Goal: Information Seeking & Learning: Learn about a topic

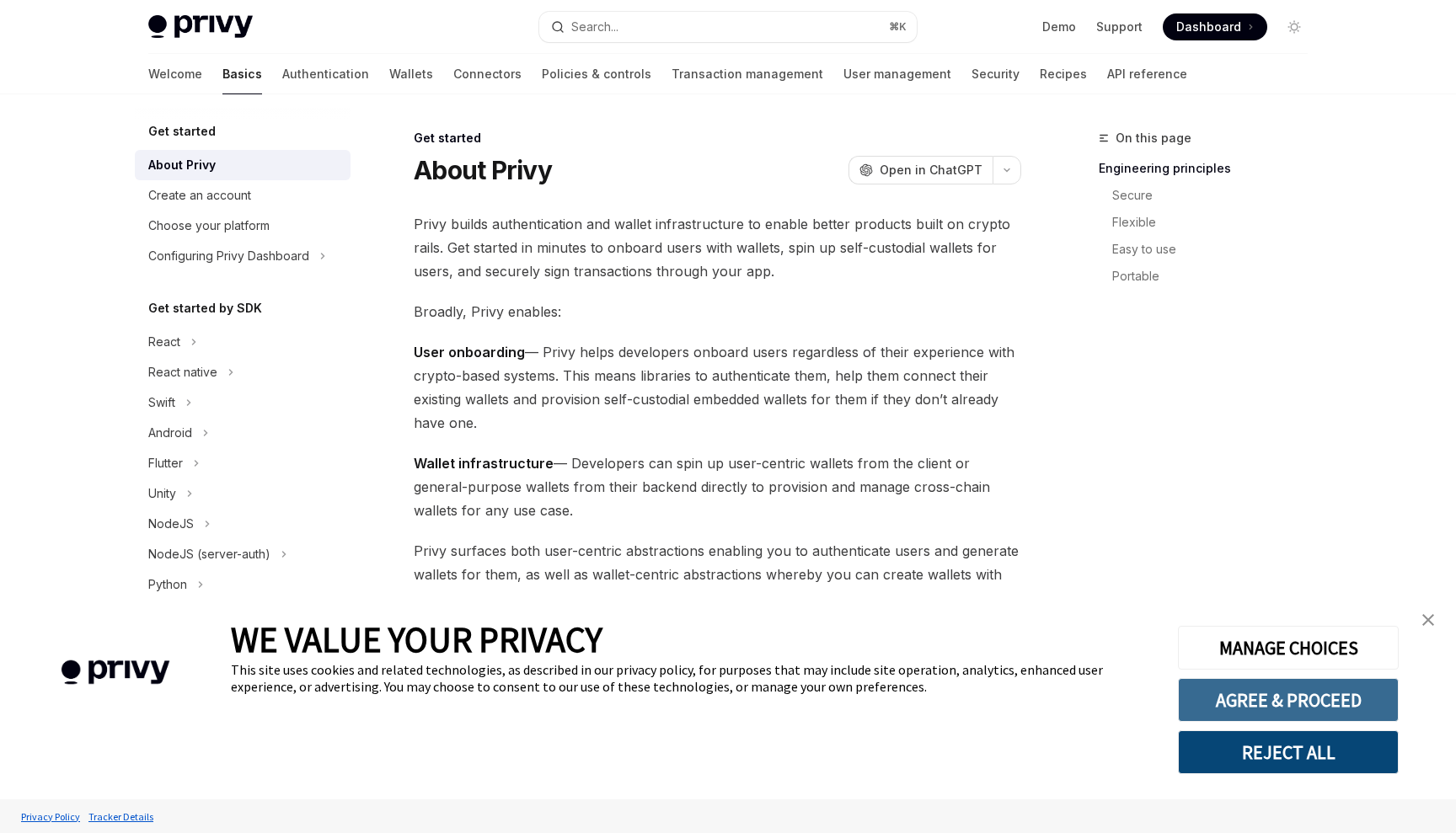
click at [1338, 706] on button "AGREE & PROCEED" at bounding box center [1287, 700] width 221 height 44
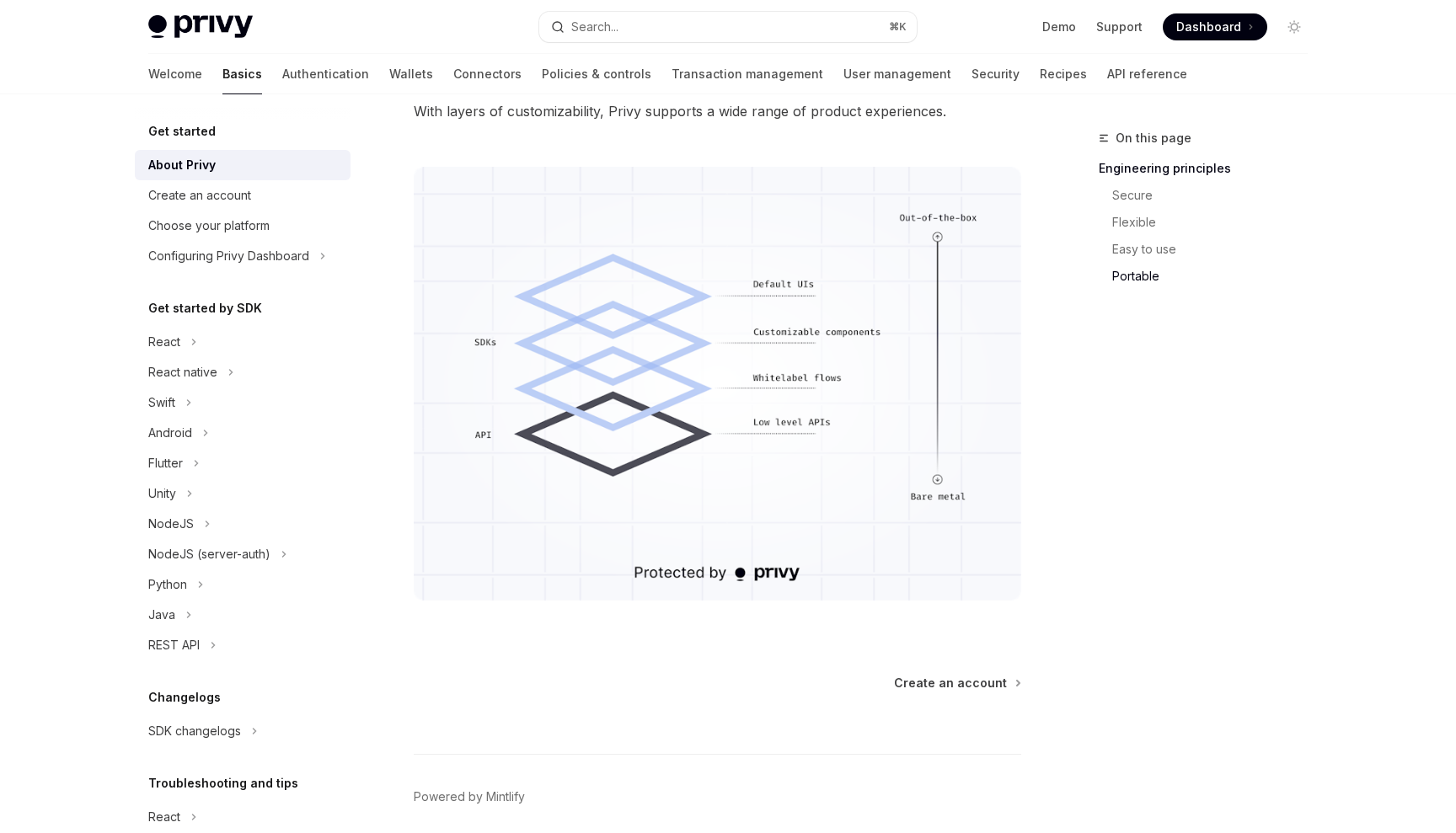
scroll to position [1373, 0]
click at [983, 684] on span "Create an account" at bounding box center [949, 680] width 113 height 17
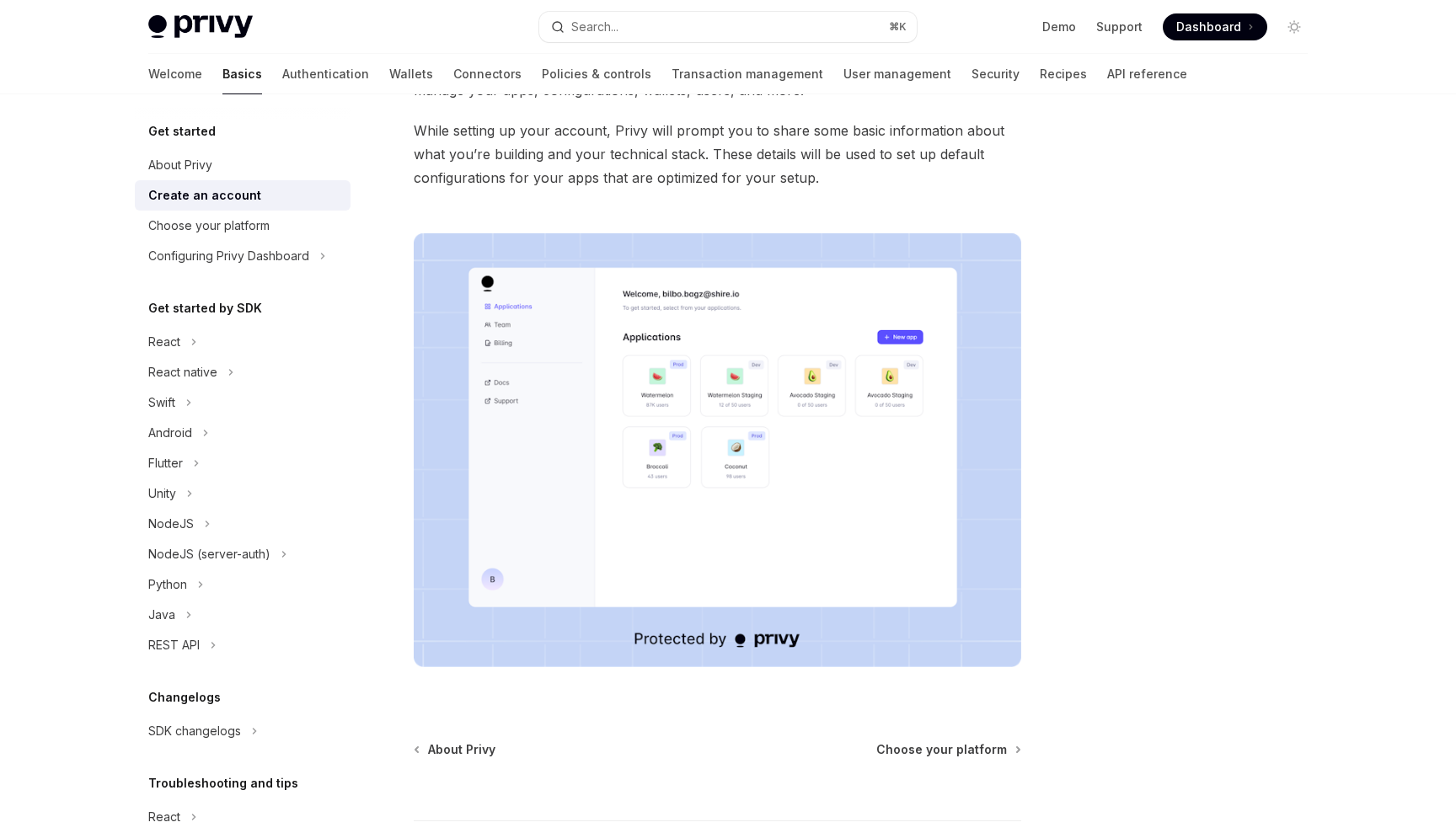
scroll to position [159, 0]
click at [968, 755] on span "Choose your platform" at bounding box center [942, 748] width 131 height 17
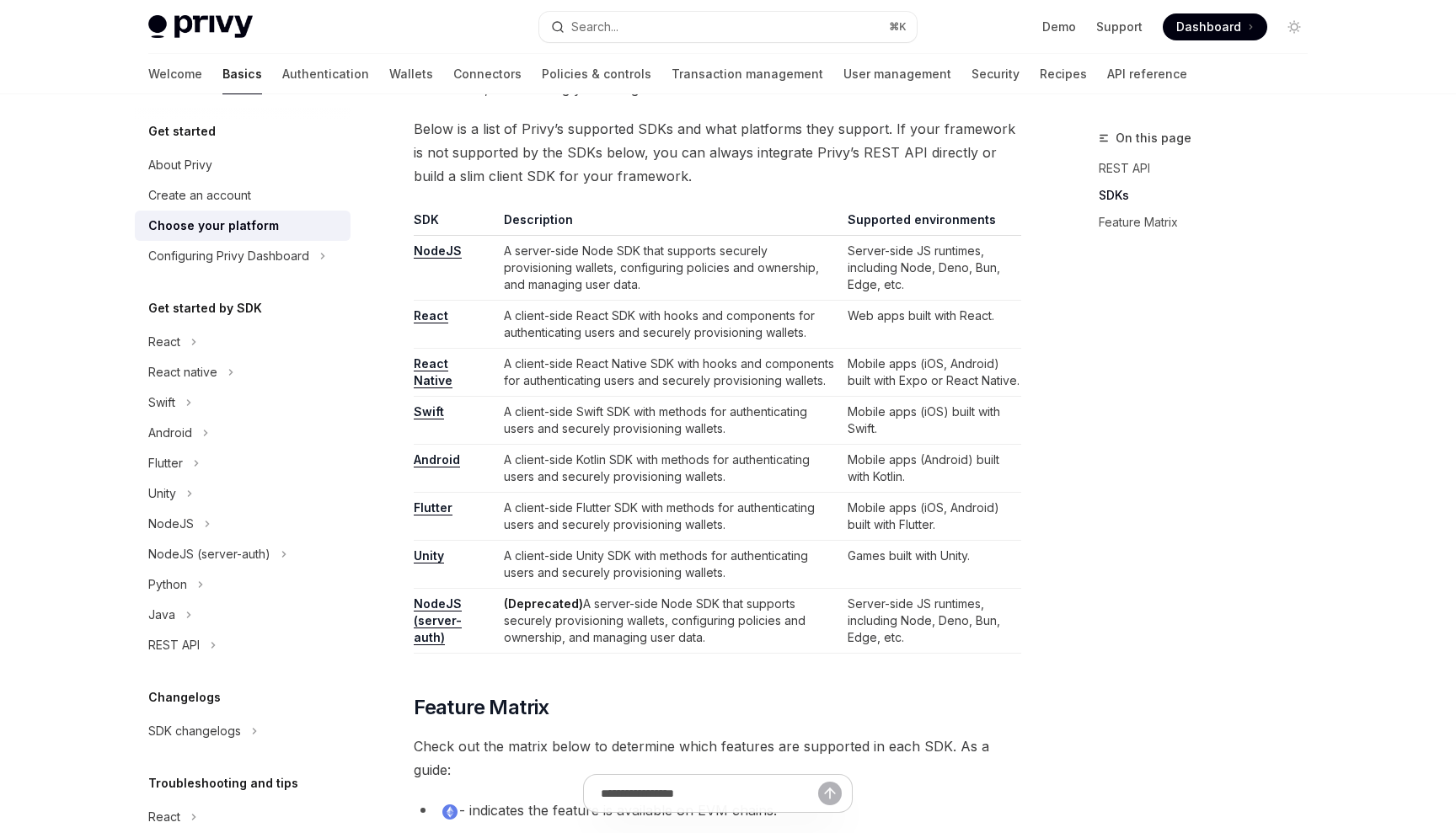
scroll to position [999, 0]
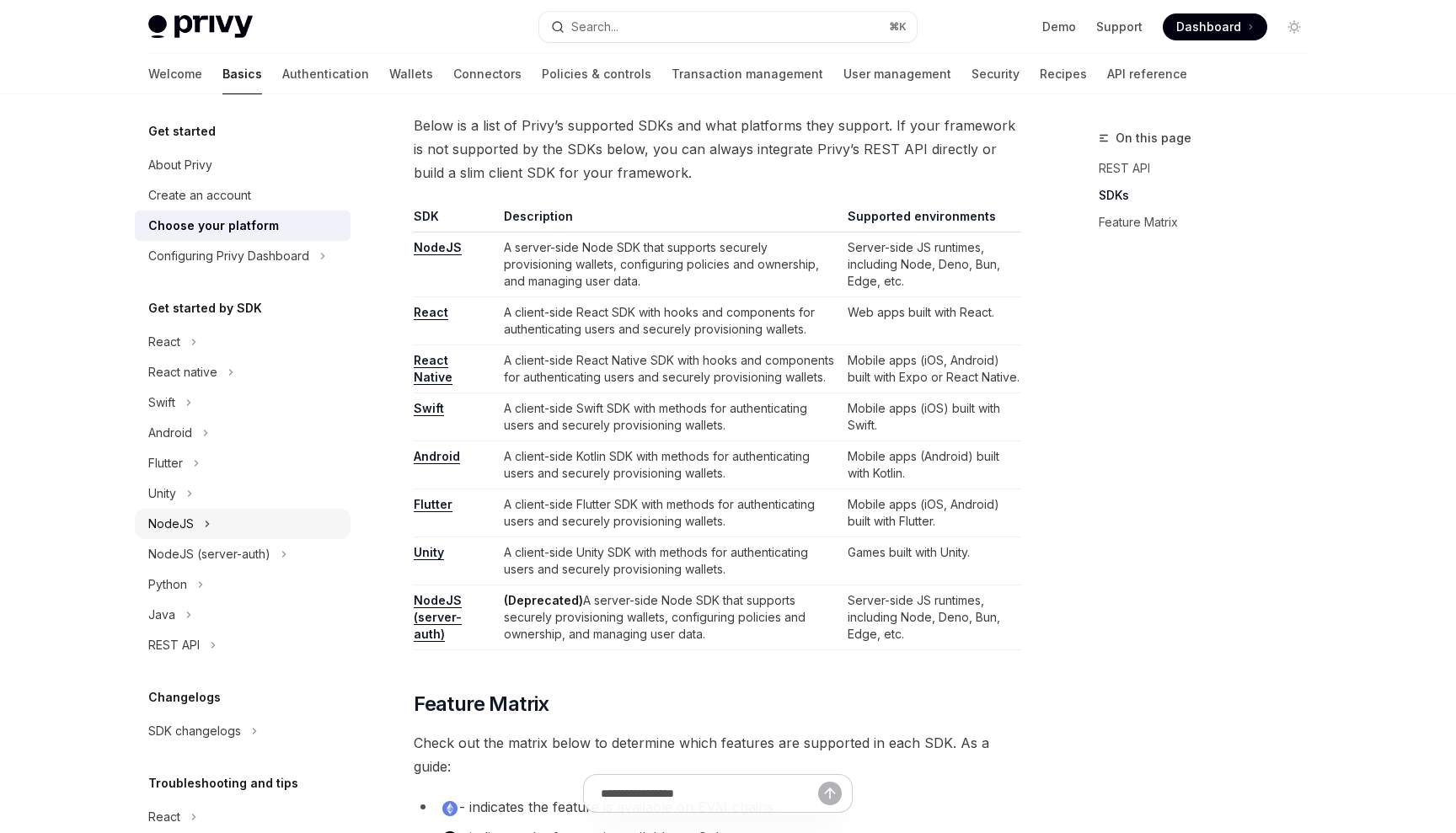
click at [186, 526] on div "NodeJS" at bounding box center [170, 524] width 45 height 20
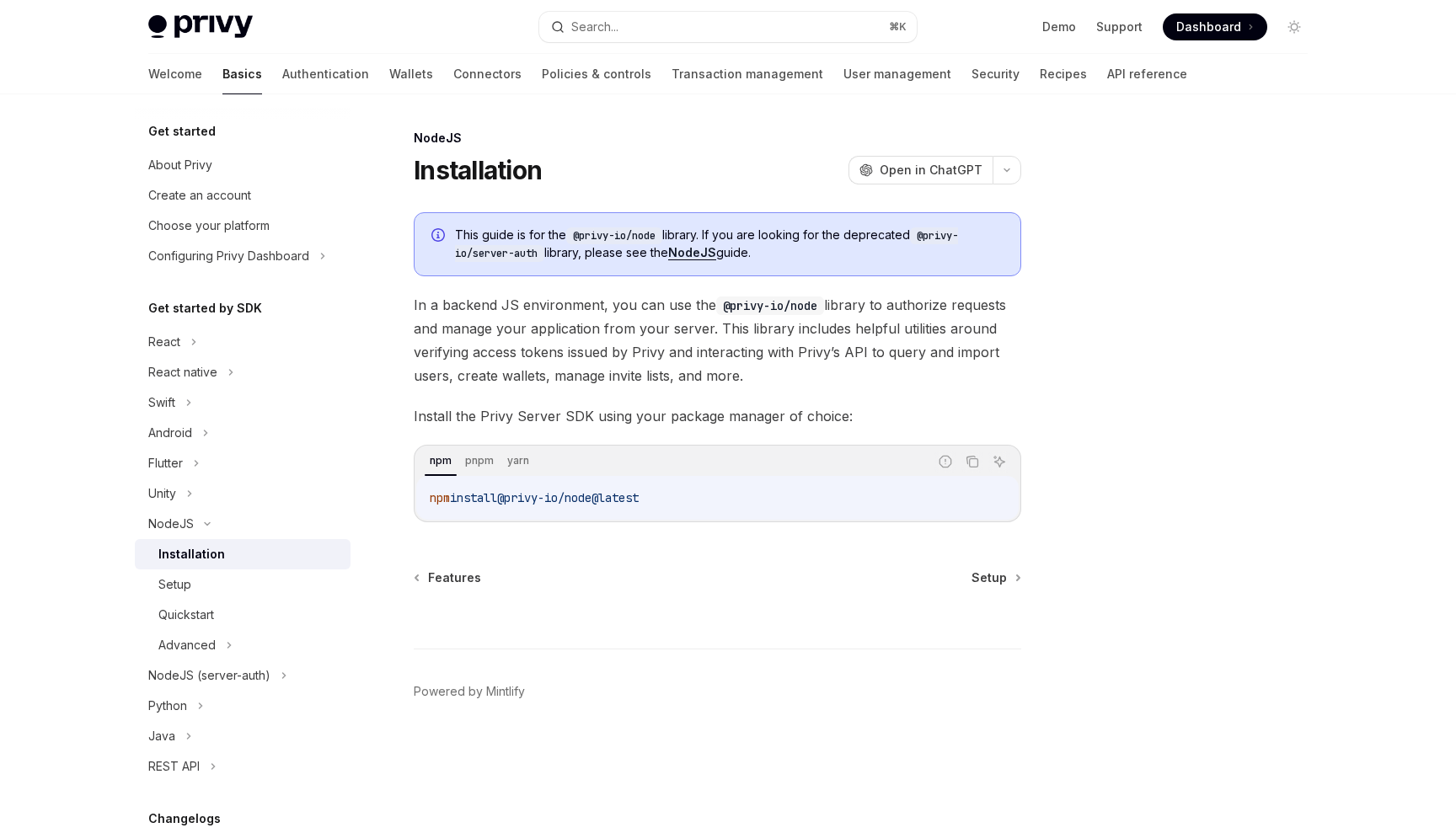
type textarea "*"
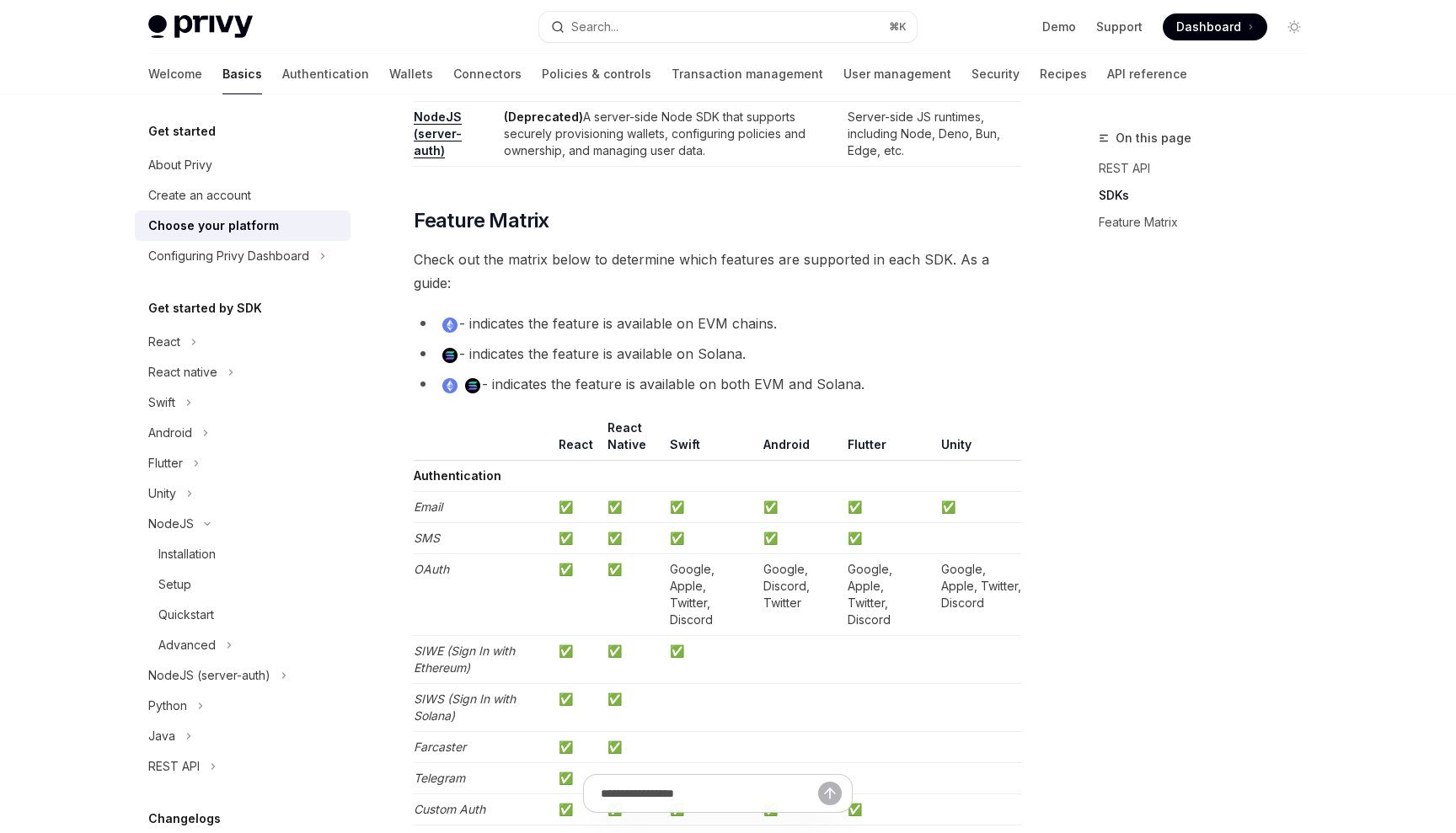
scroll to position [1487, 0]
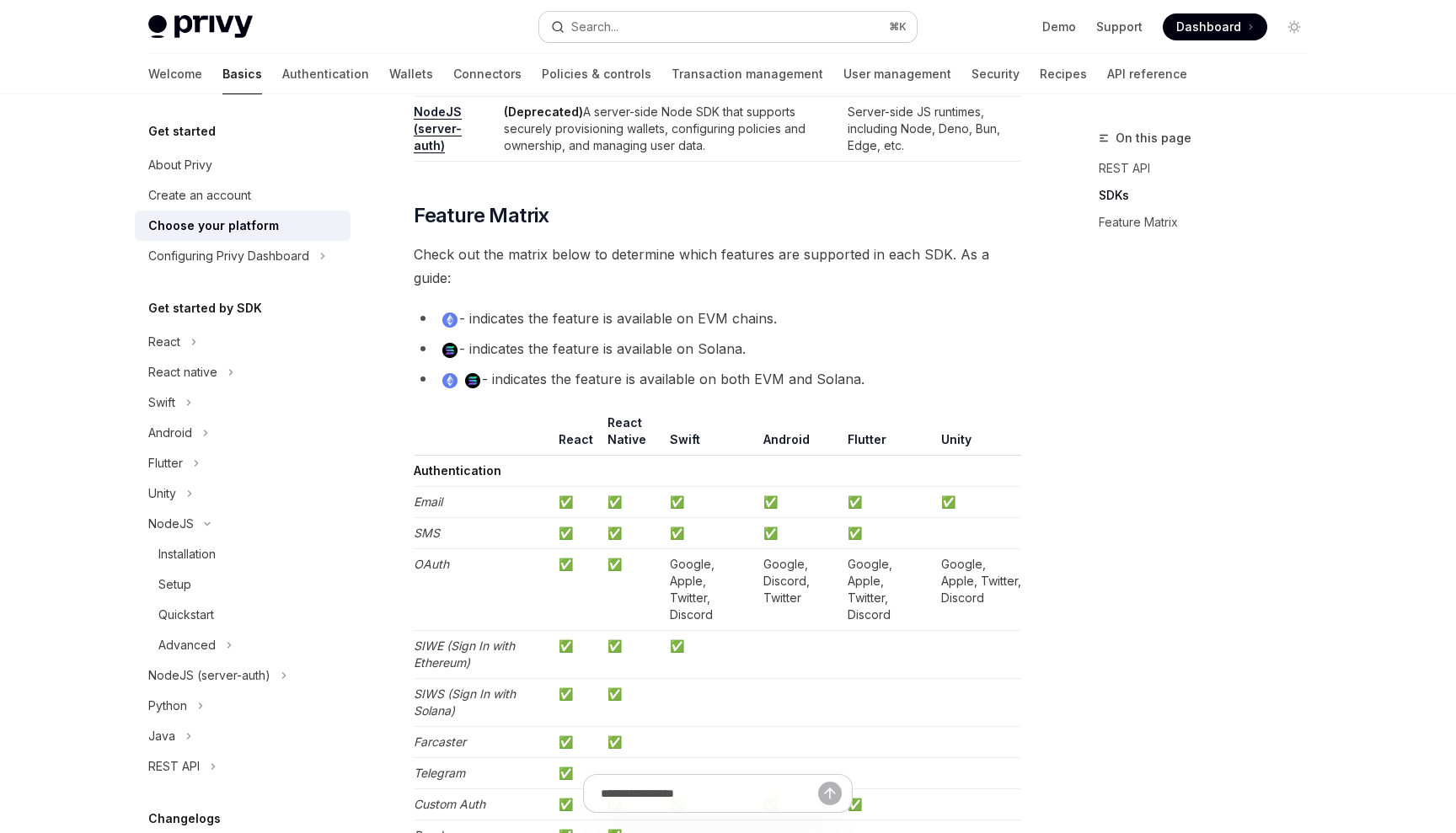
click at [688, 25] on button "Search... ⌘ K" at bounding box center [728, 27] width 377 height 31
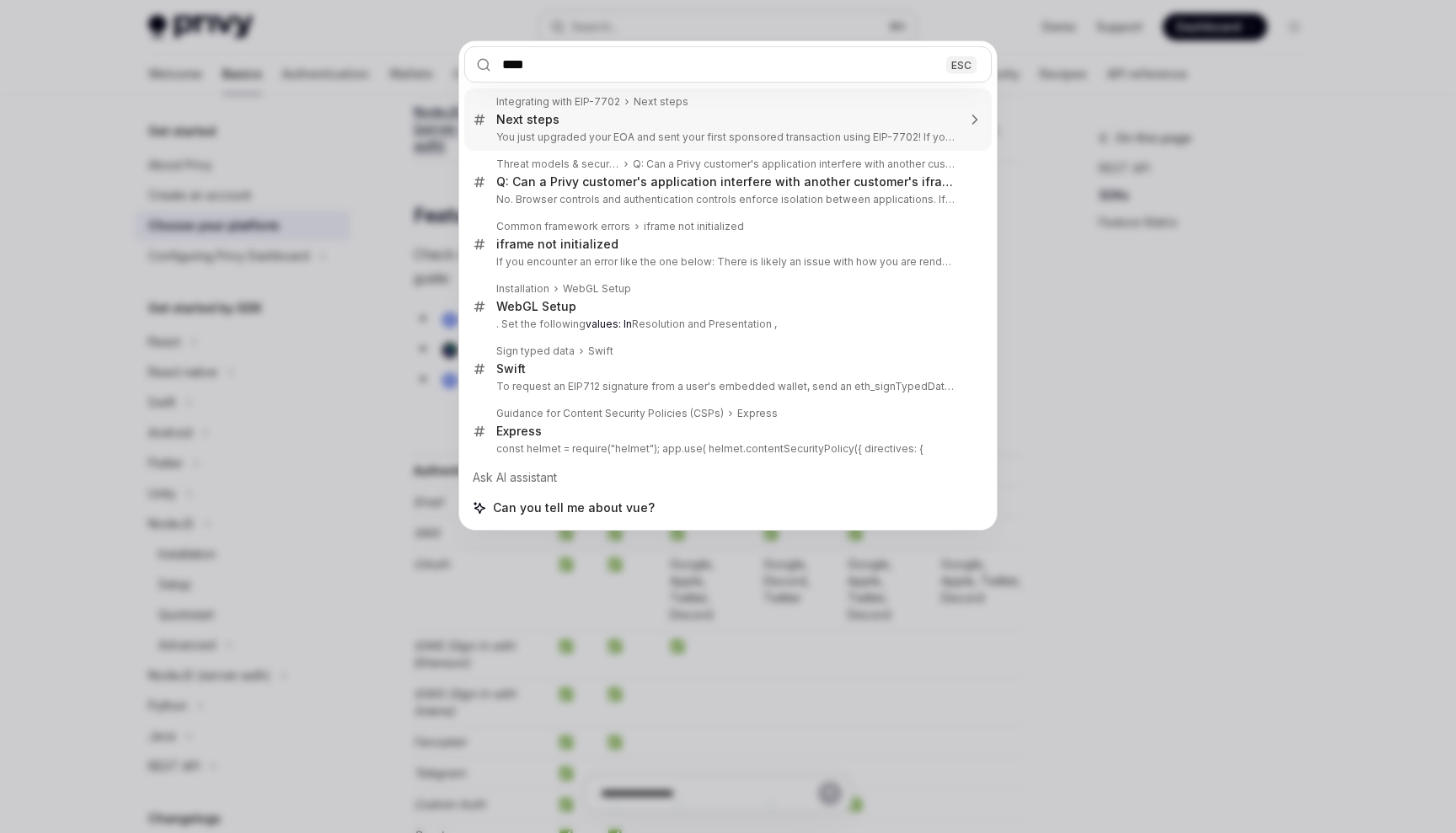
type input "*****"
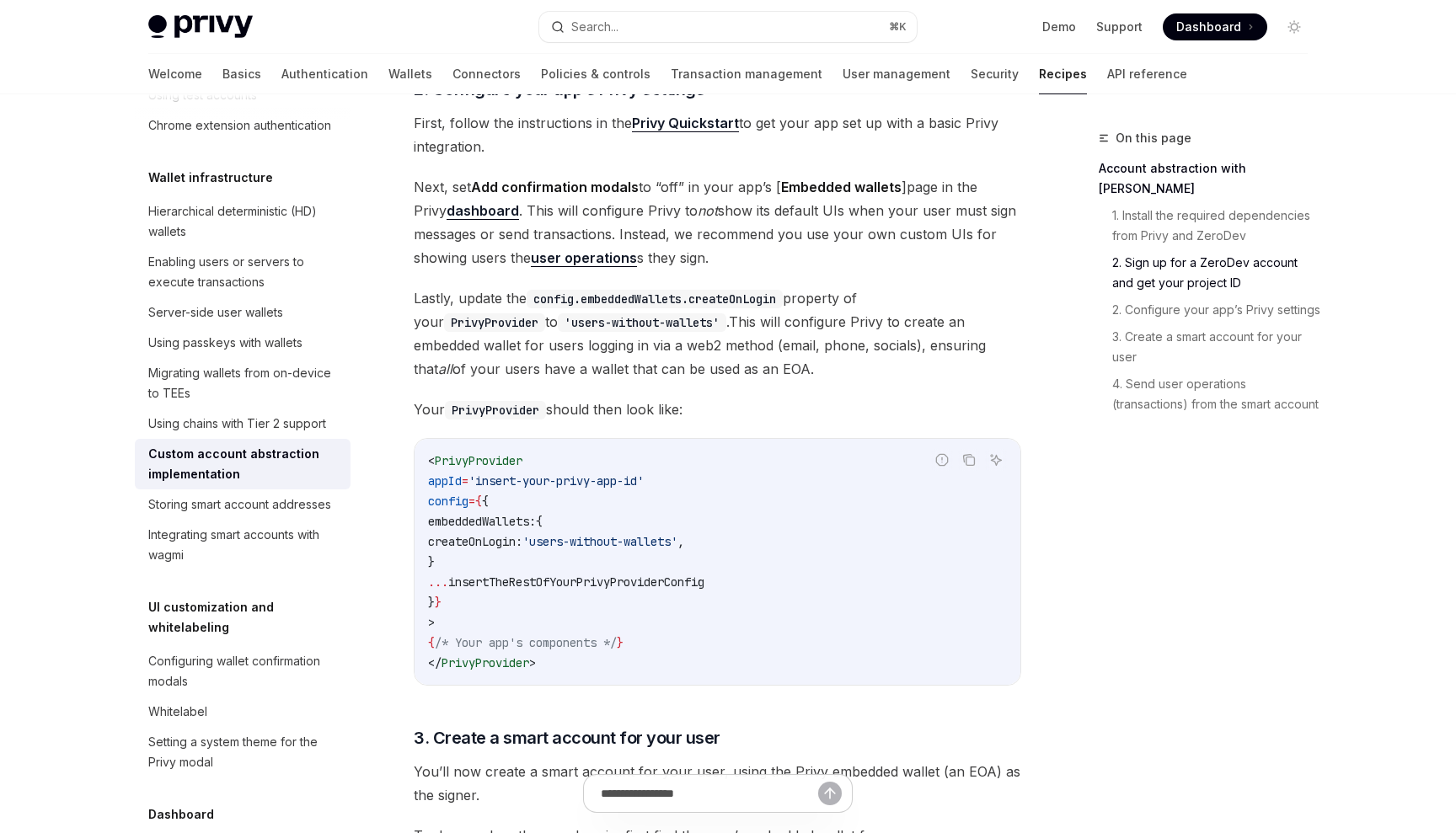
scroll to position [1091, 0]
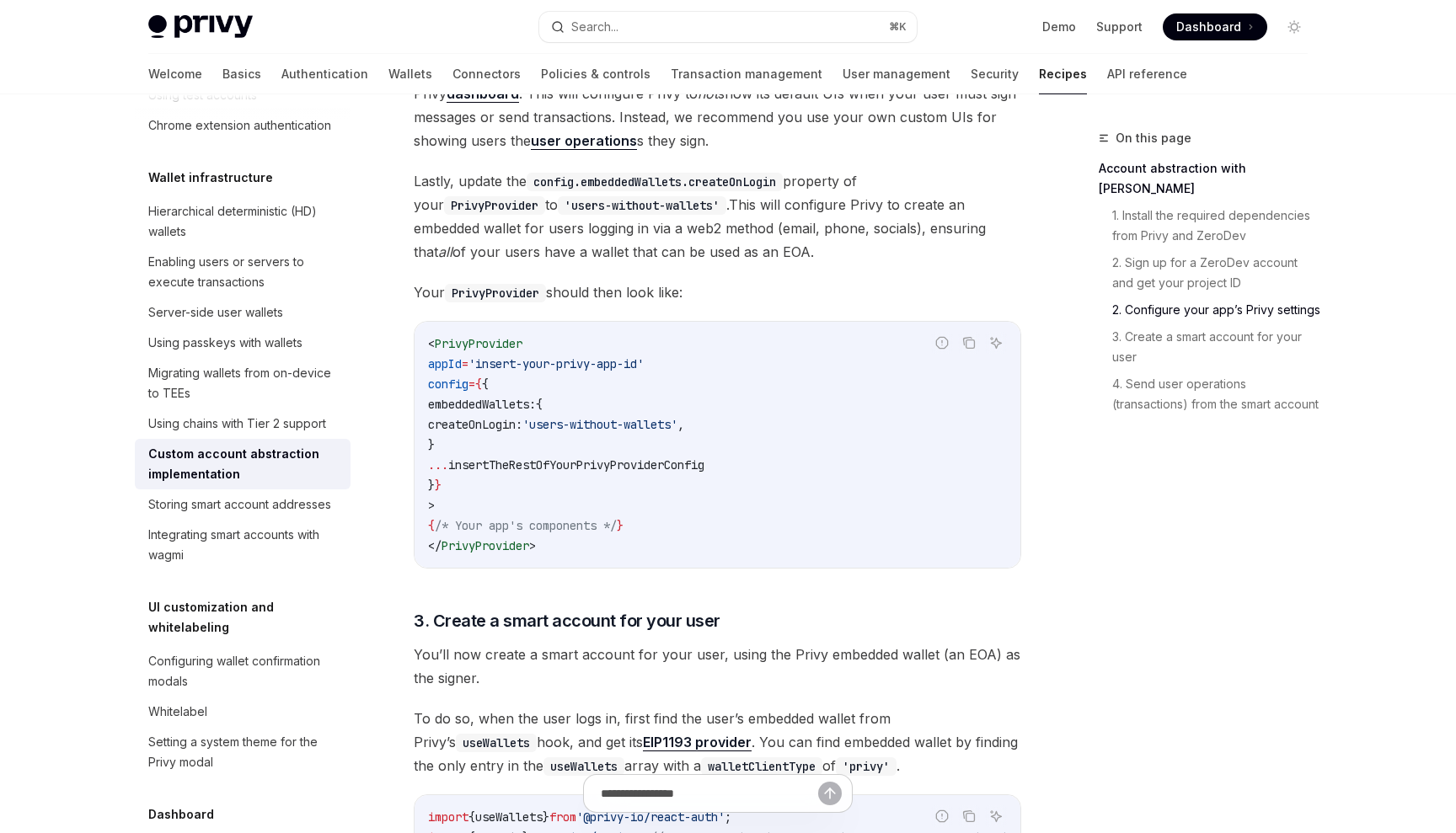
type textarea "*"
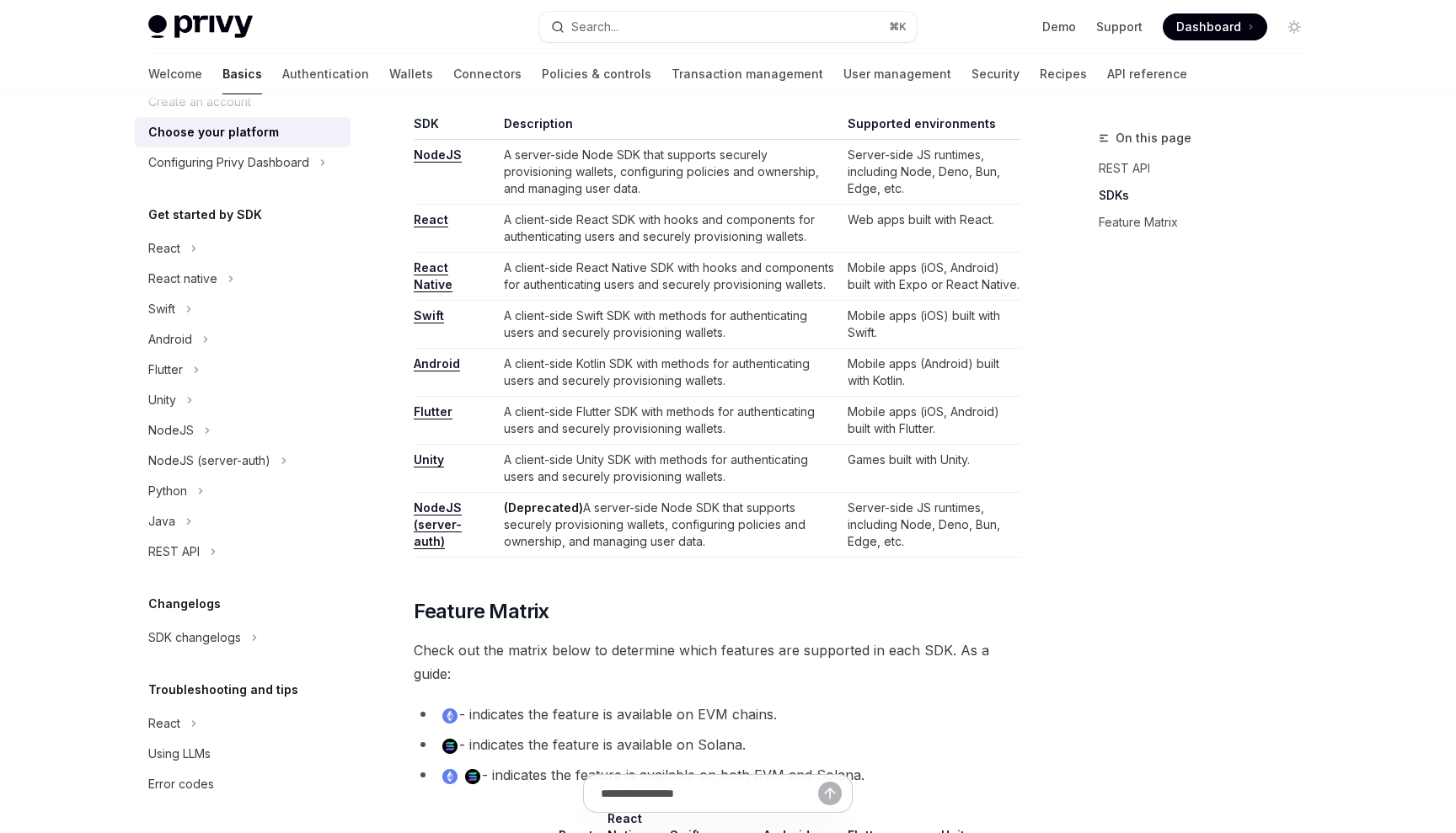
scroll to position [93, 0]
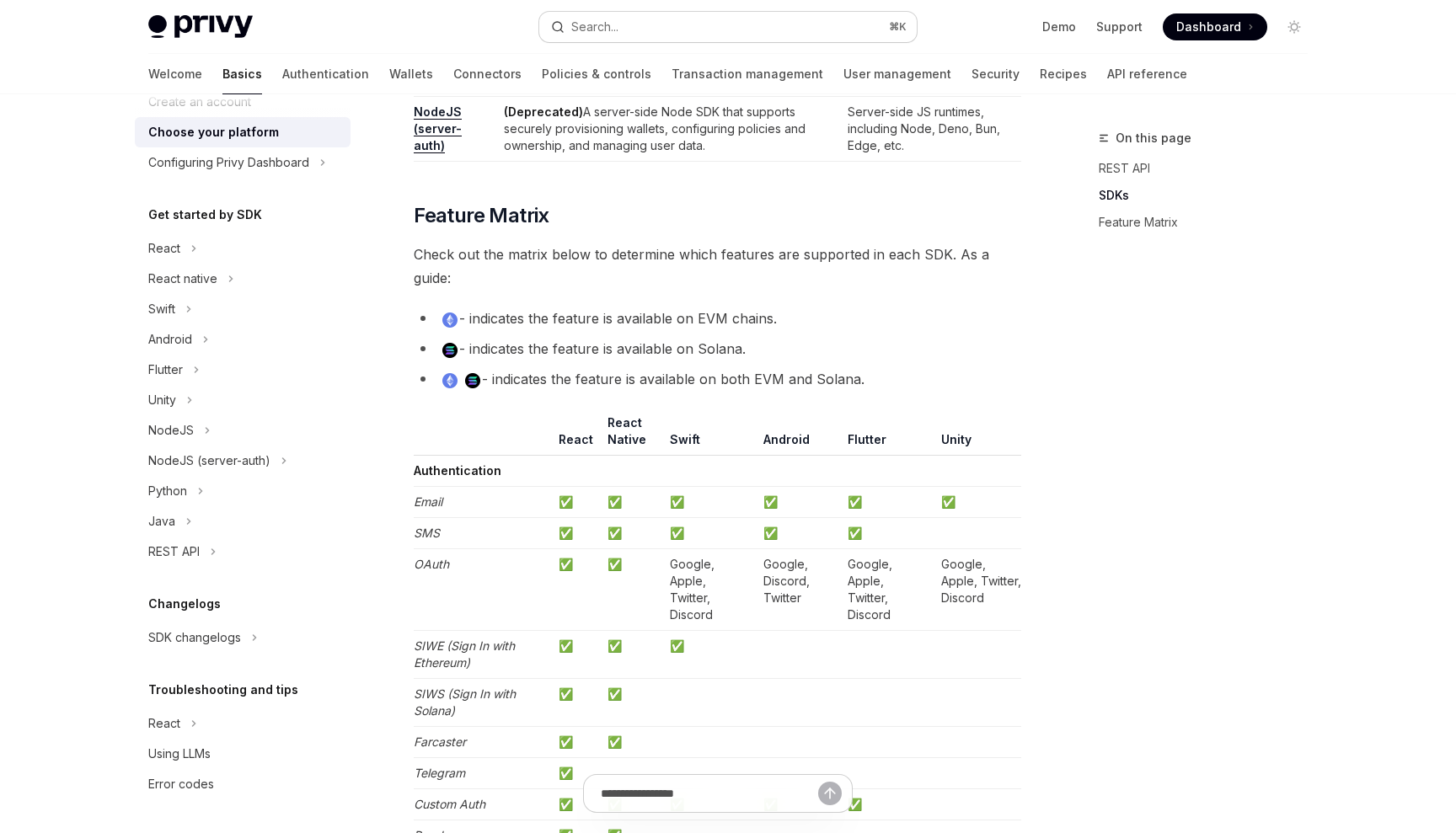
click at [765, 41] on button "Search... ⌘ K" at bounding box center [728, 27] width 377 height 31
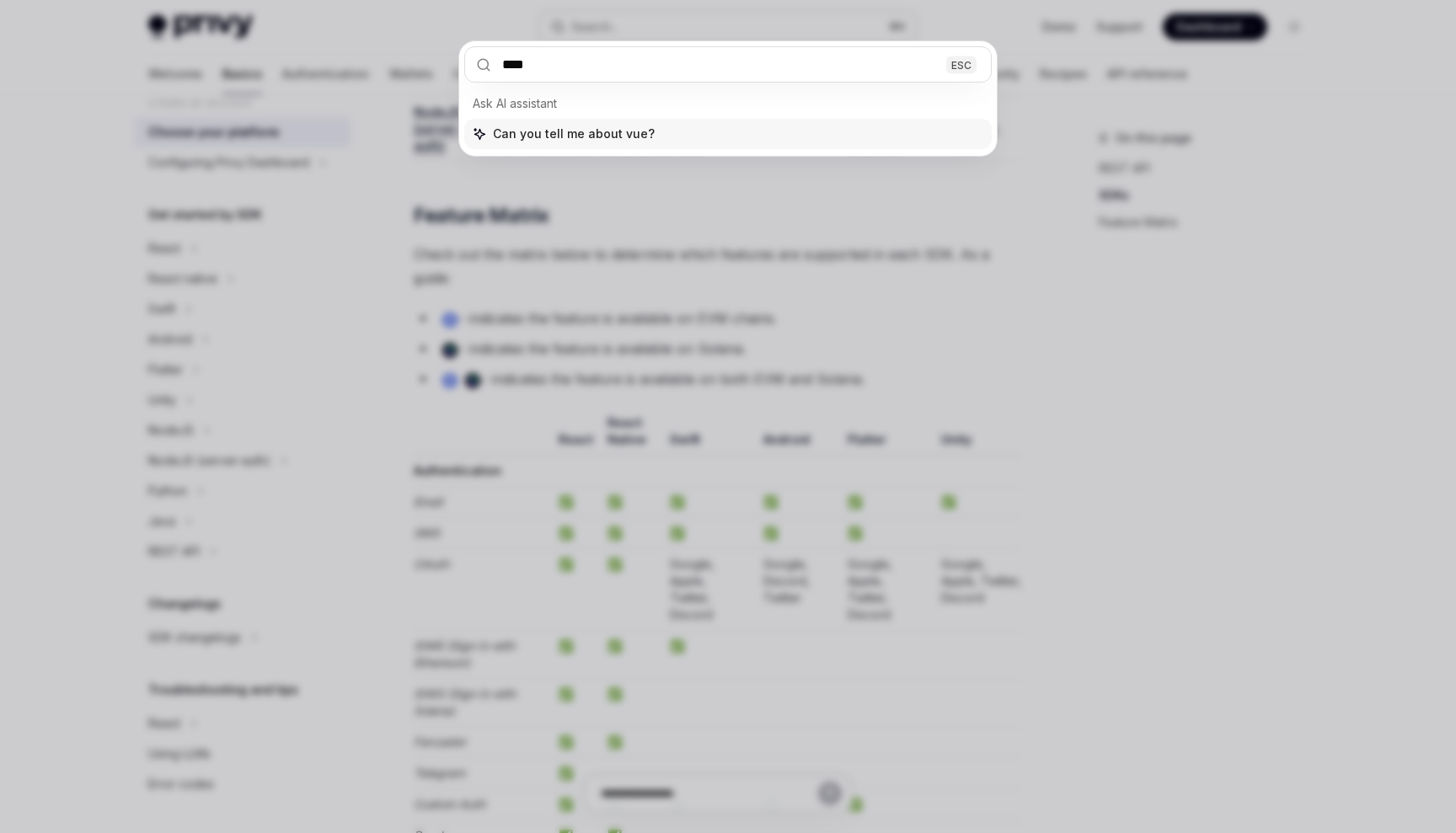
type input "*****"
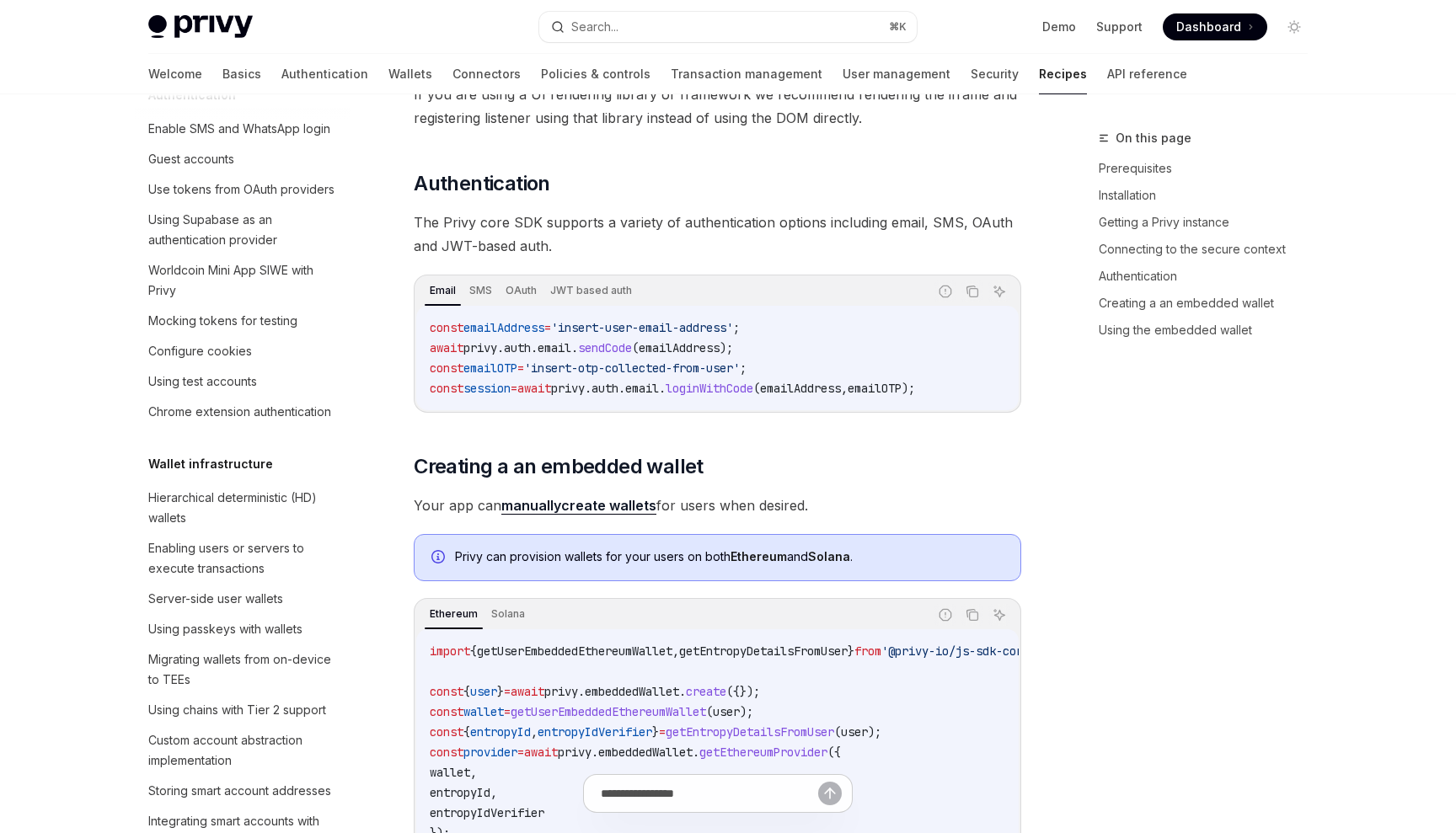
type textarea "*"
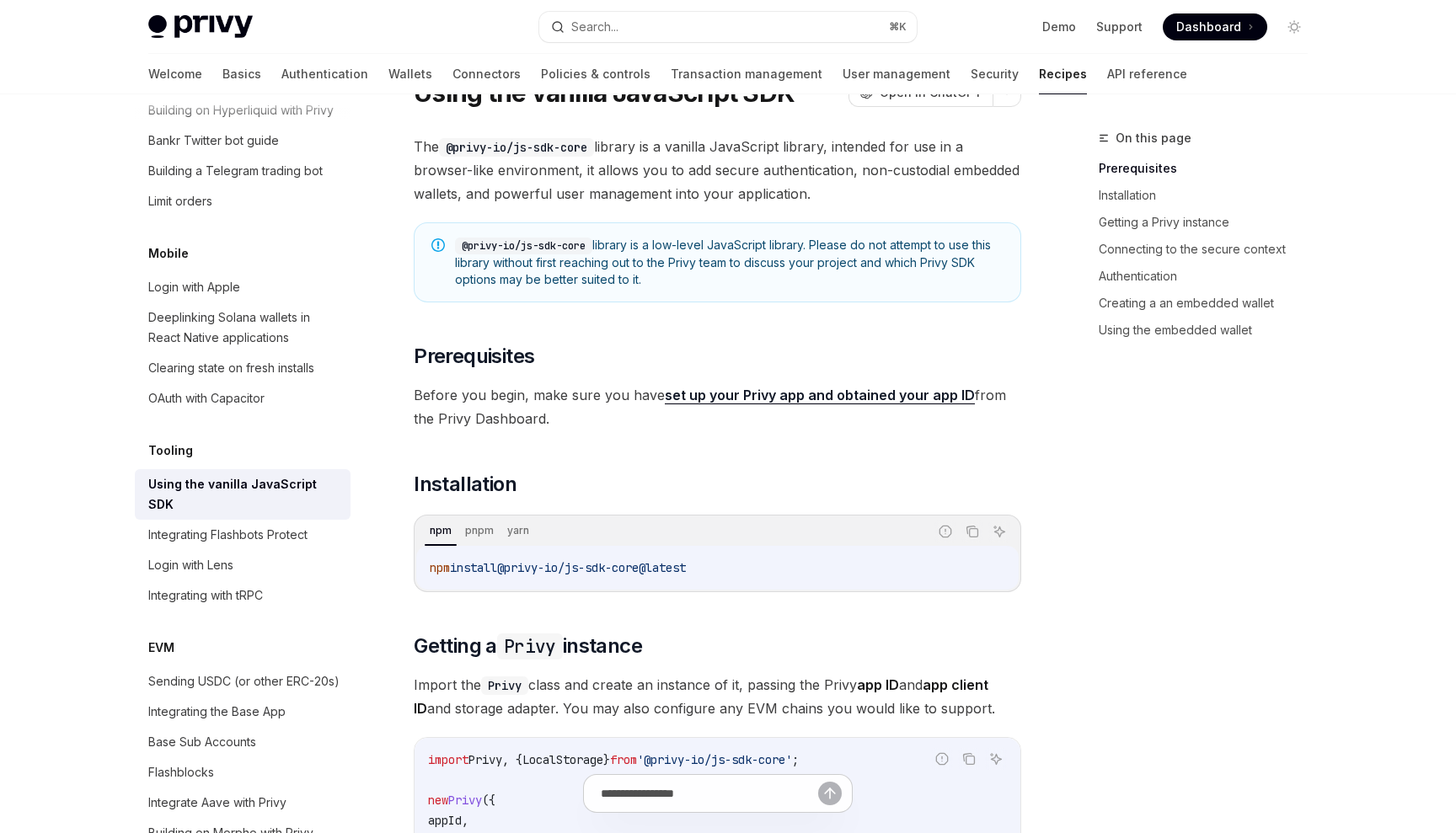
scroll to position [106, 0]
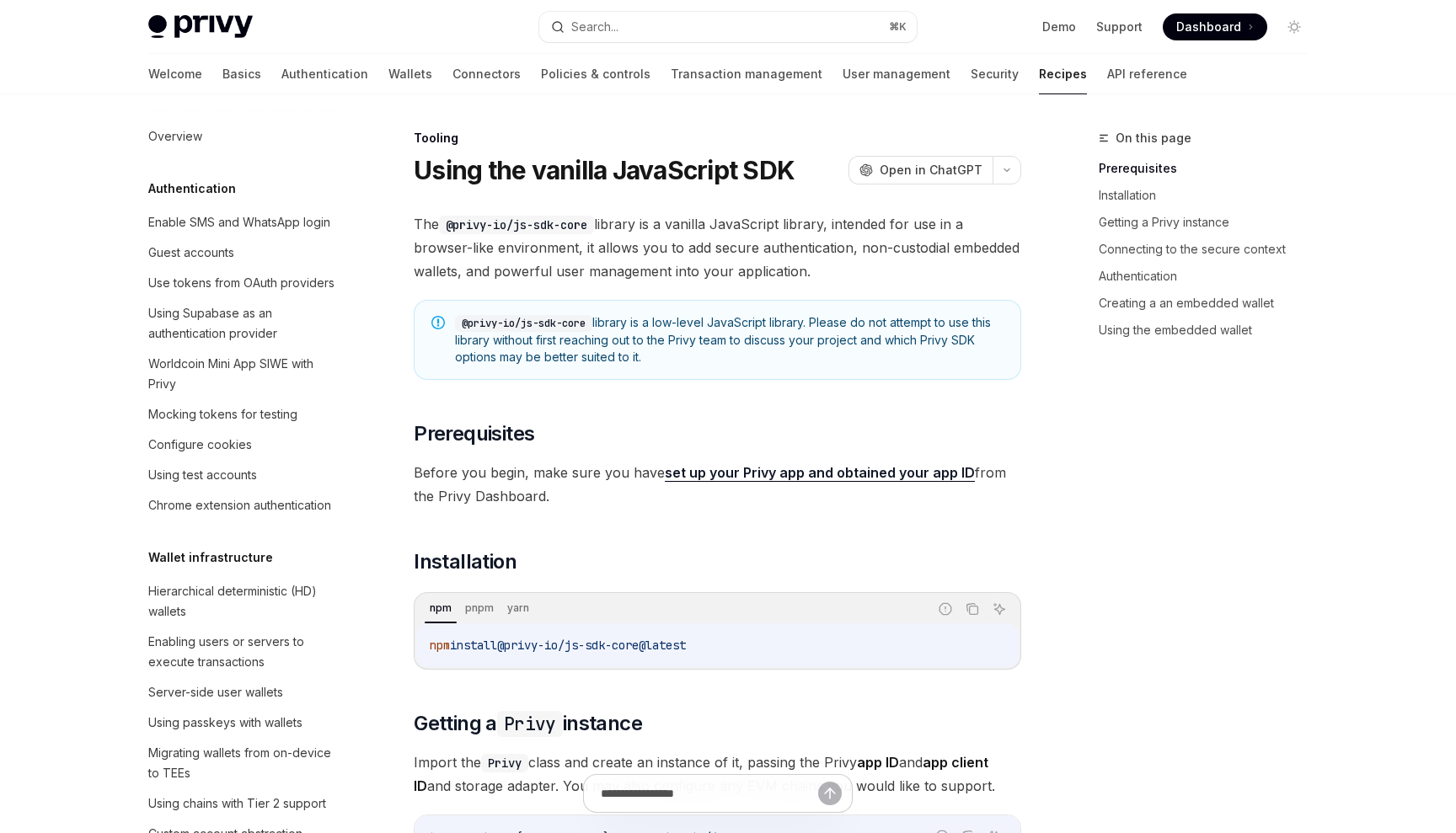
scroll to position [1882, 0]
